Goal: Task Accomplishment & Management: Use online tool/utility

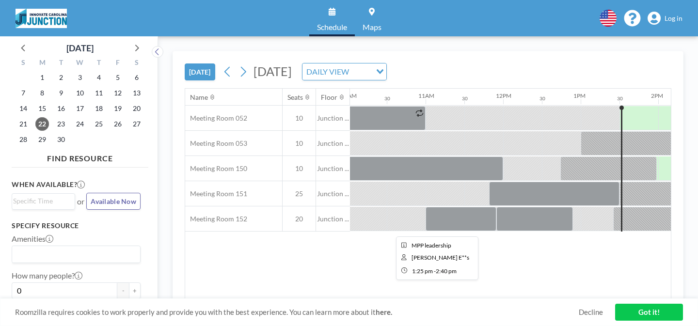
scroll to position [0, 774]
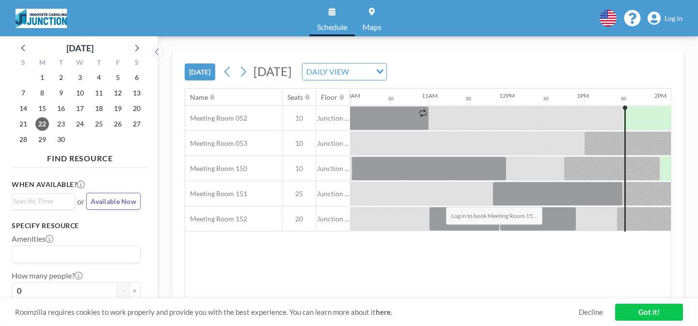
drag, startPoint x: 453, startPoint y: 183, endPoint x: 448, endPoint y: 183, distance: 5.8
click at [676, 14] on span "Log in" at bounding box center [673, 18] width 18 height 9
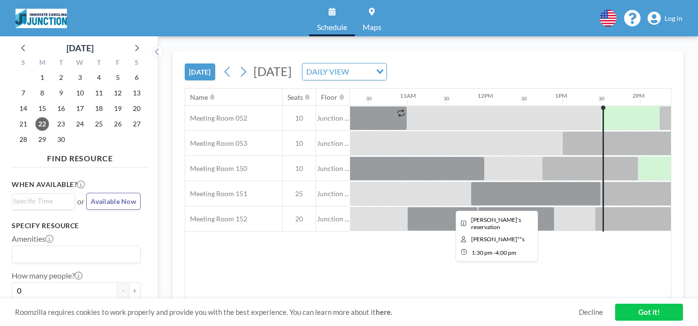
scroll to position [0, 819]
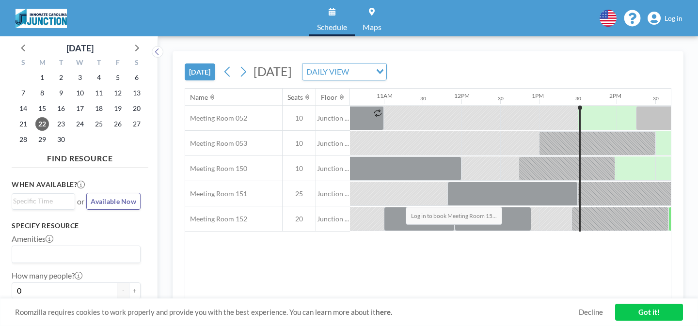
click at [668, 207] on div at bounding box center [681, 219] width 26 height 24
click at [406, 234] on div "Name Seats Floor 12AM 30 1AM 30 2AM 30 3AM 30 4AM 30 5AM 30 6AM 30 7AM 30 8AM 3…" at bounding box center [427, 194] width 485 height 210
